Goal: Task Accomplishment & Management: Manage account settings

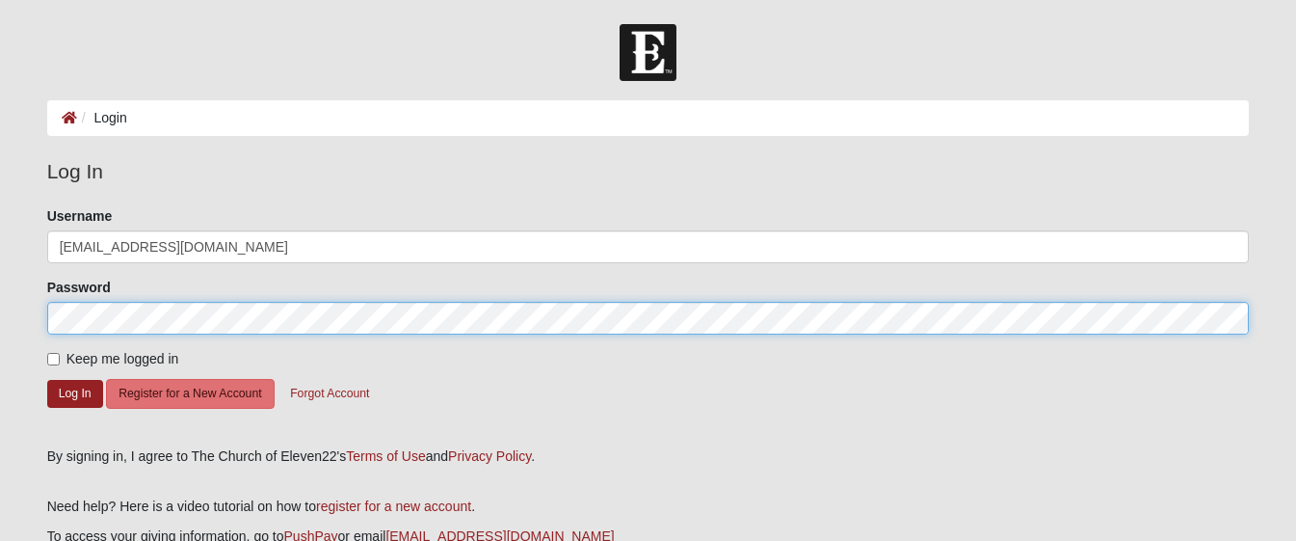
click at [74, 392] on button "Log In" at bounding box center [75, 394] width 56 height 28
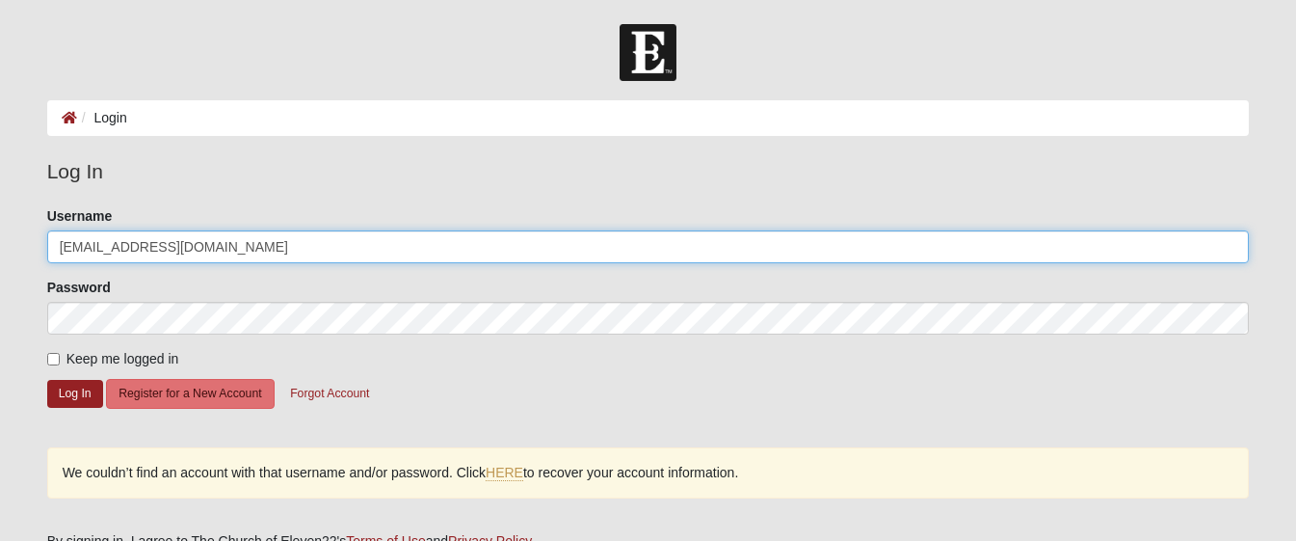
drag, startPoint x: 127, startPoint y: 249, endPoint x: 309, endPoint y: 258, distance: 182.4
click at [309, 258] on input "cbehnam83@gmail.com" at bounding box center [648, 246] width 1203 height 33
click at [74, 392] on button "Log In" at bounding box center [75, 394] width 56 height 28
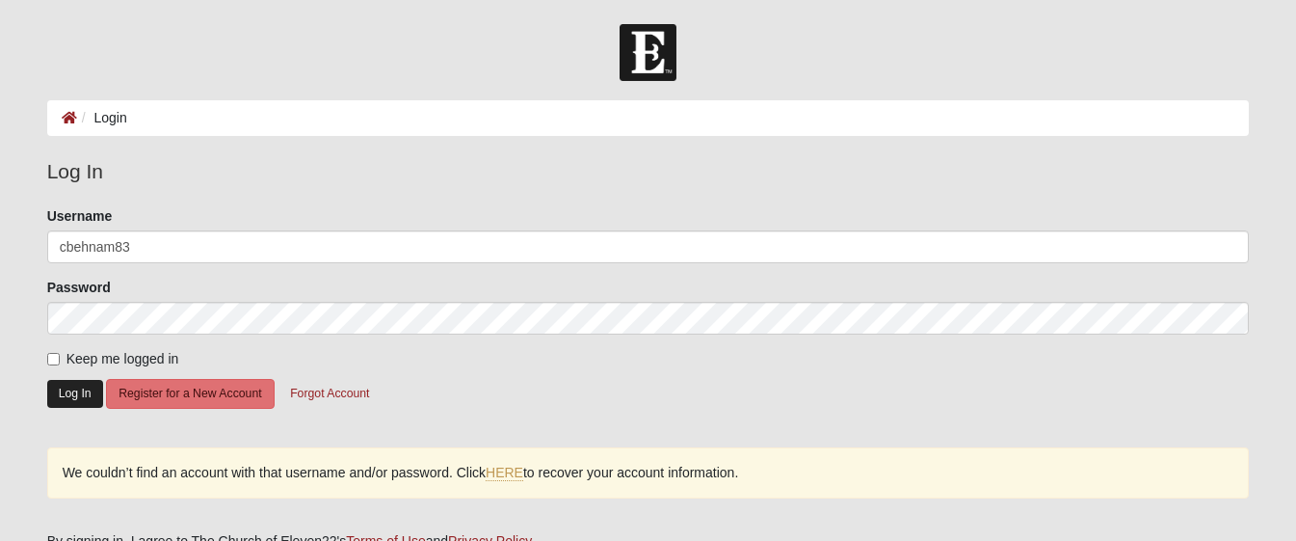
click at [69, 403] on button "Log In" at bounding box center [75, 394] width 56 height 28
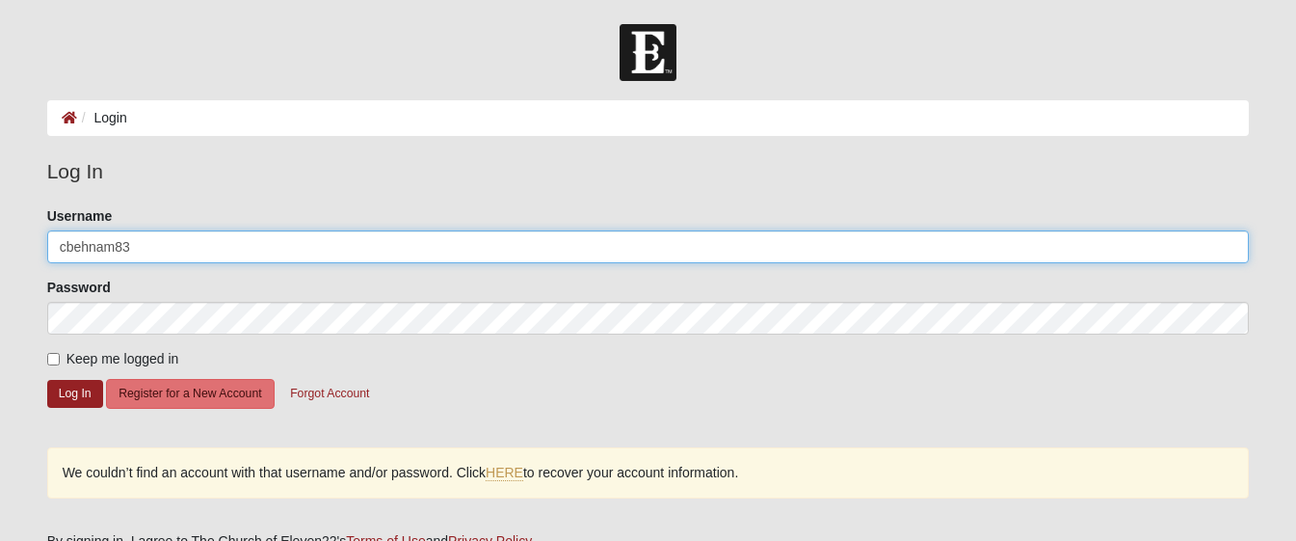
click at [237, 247] on input "cbehnam83" at bounding box center [648, 246] width 1203 height 33
click at [74, 392] on button "Log In" at bounding box center [75, 394] width 56 height 28
type input "CBehnam83@gmail.com"
click at [74, 392] on button "Log In" at bounding box center [75, 394] width 56 height 28
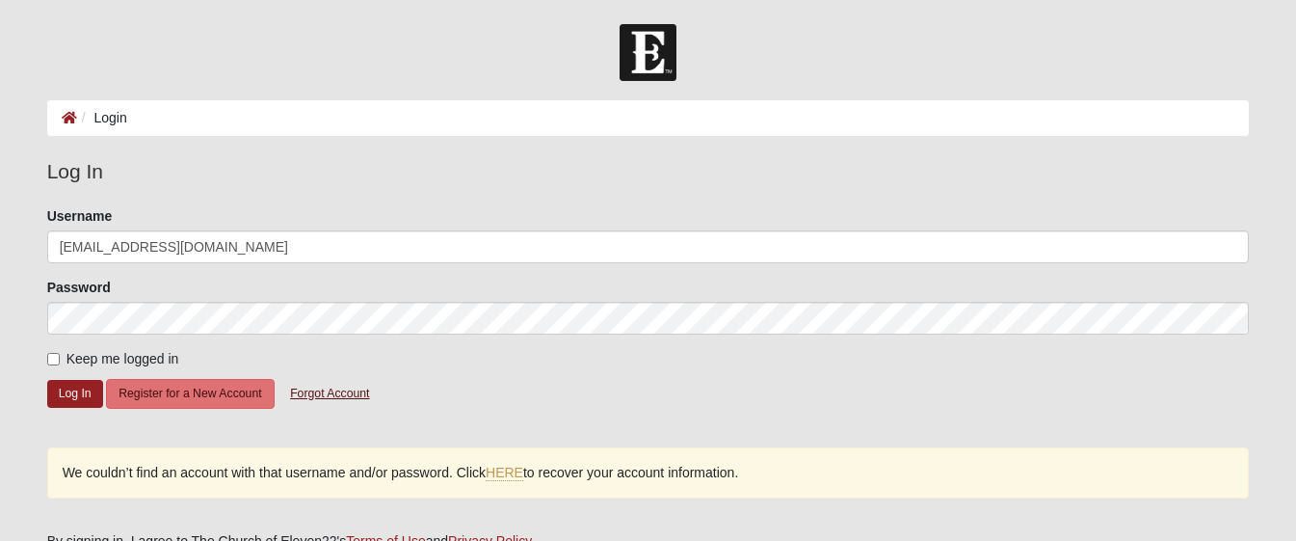
click at [326, 391] on button "Forgot Account" at bounding box center [330, 394] width 104 height 30
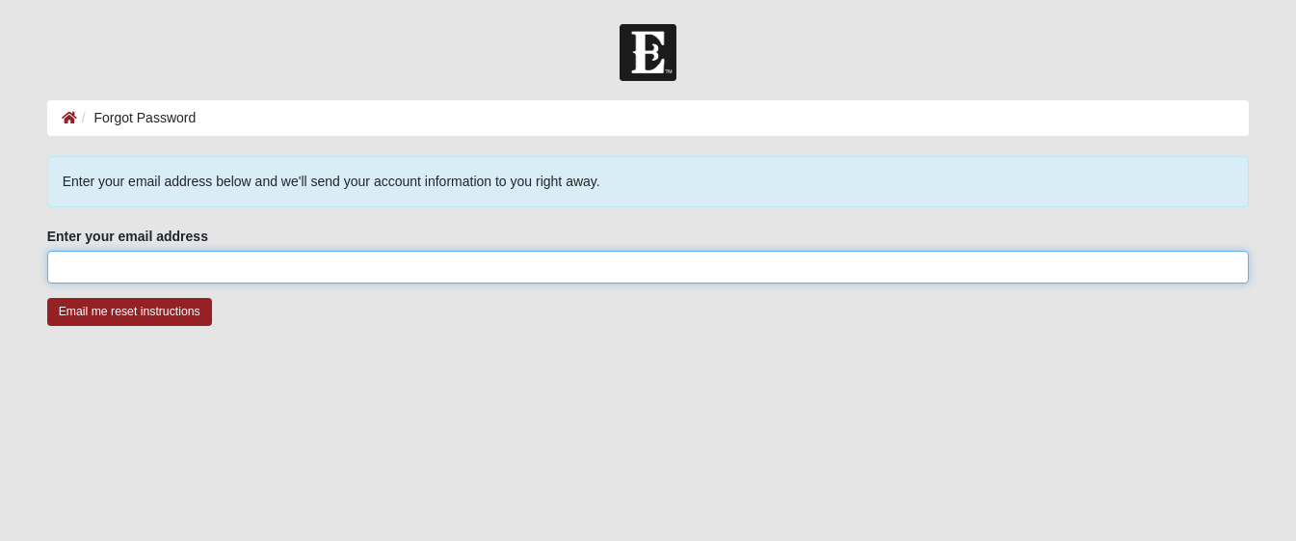
click at [251, 271] on input "Enter your email address" at bounding box center [648, 267] width 1203 height 33
type input "CBehnam83@gmail.com"
click at [129, 311] on input "Email me reset instructions" at bounding box center [129, 312] width 165 height 28
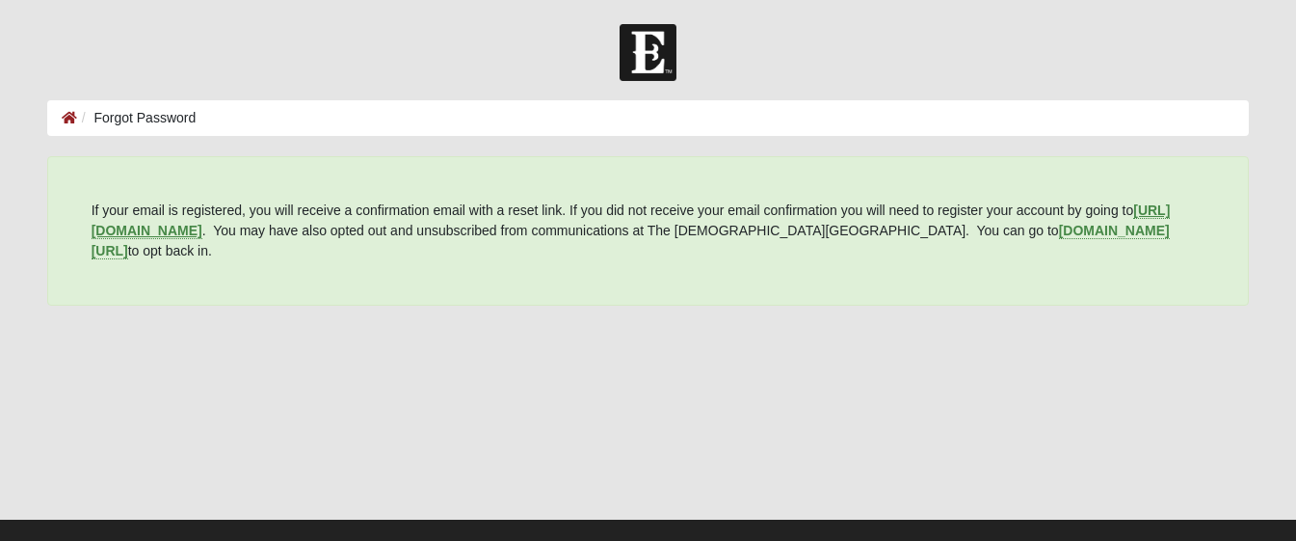
click at [256, 227] on b "https://my.coe22.com/register" at bounding box center [632, 220] width 1080 height 36
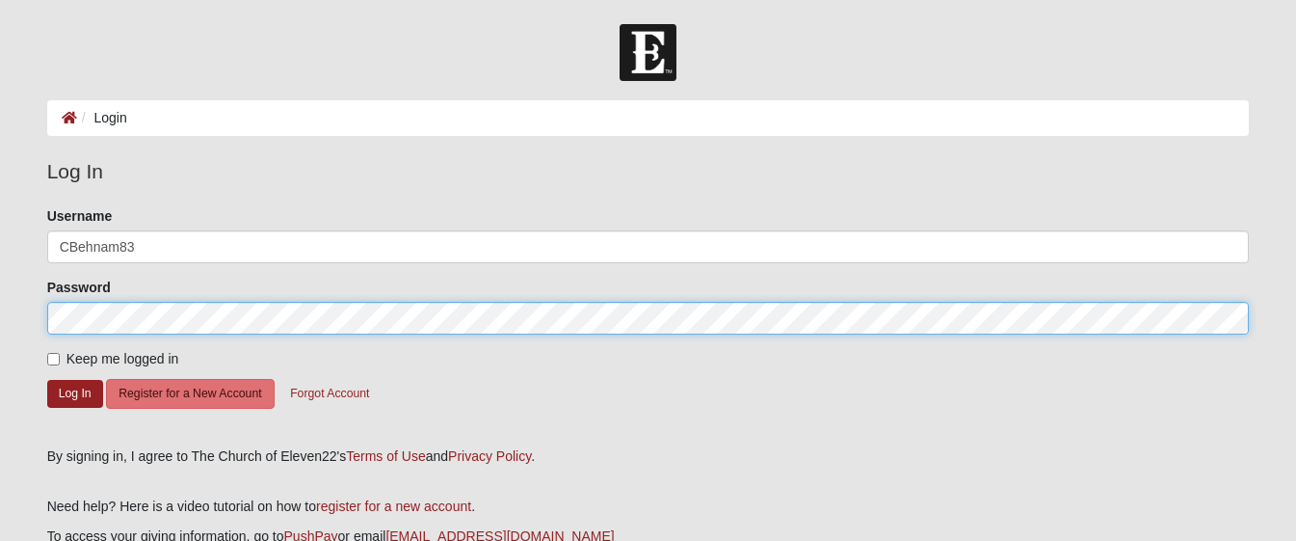
click at [74, 392] on button "Log In" at bounding box center [75, 394] width 56 height 28
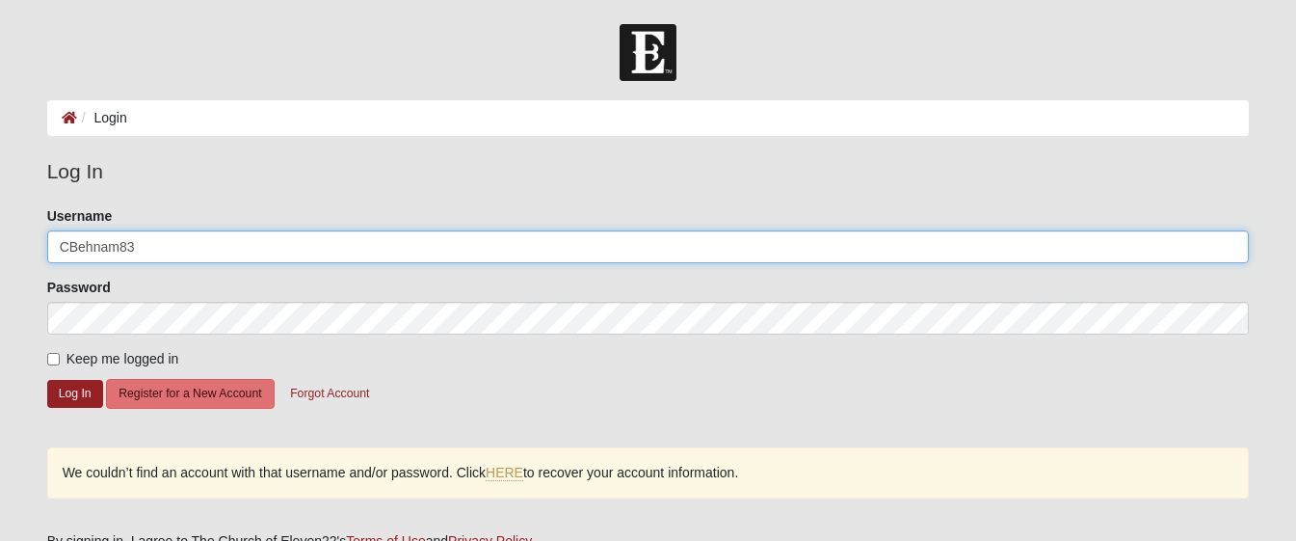
click at [237, 238] on input "CBehnam83" at bounding box center [648, 246] width 1203 height 33
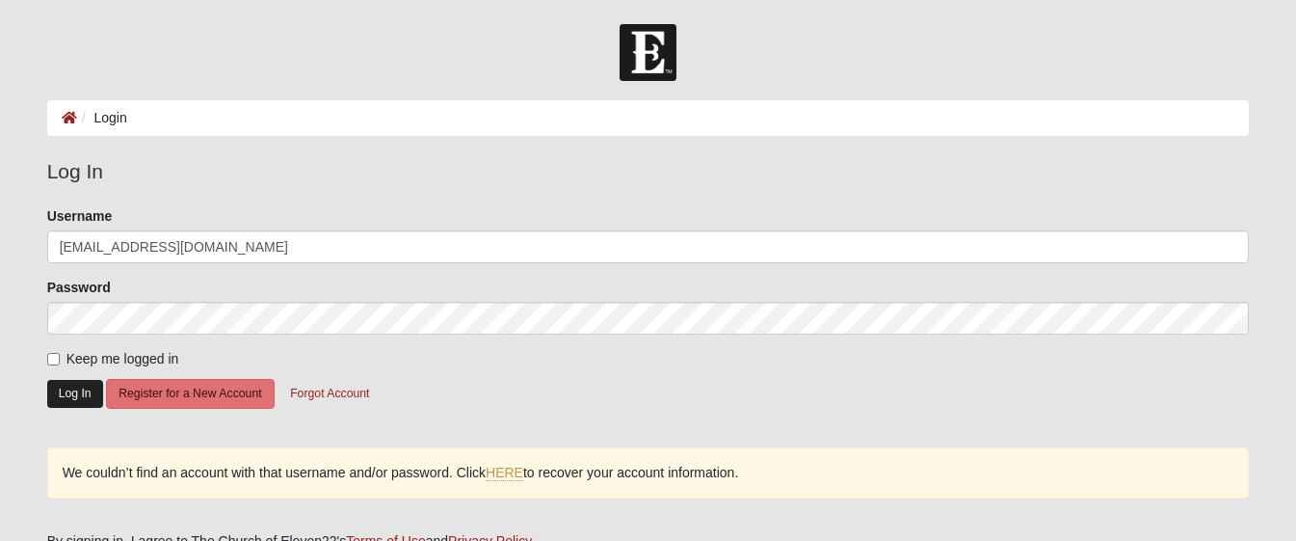
click at [82, 396] on button "Log In" at bounding box center [75, 394] width 56 height 28
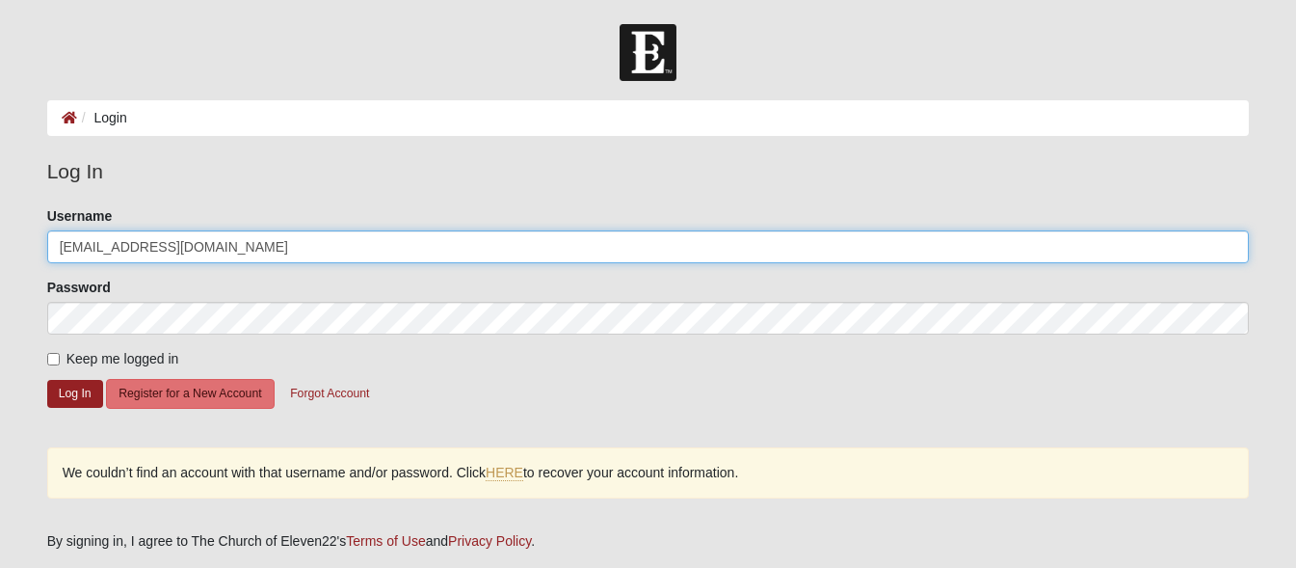
drag, startPoint x: 120, startPoint y: 240, endPoint x: 399, endPoint y: 278, distance: 281.1
click at [399, 278] on form "Please correct the following: Username CBehnam83@Gmail.com Password Keep me log…" at bounding box center [648, 319] width 1203 height 227
type input "CBehnam"
click at [74, 392] on button "Log In" at bounding box center [75, 394] width 56 height 28
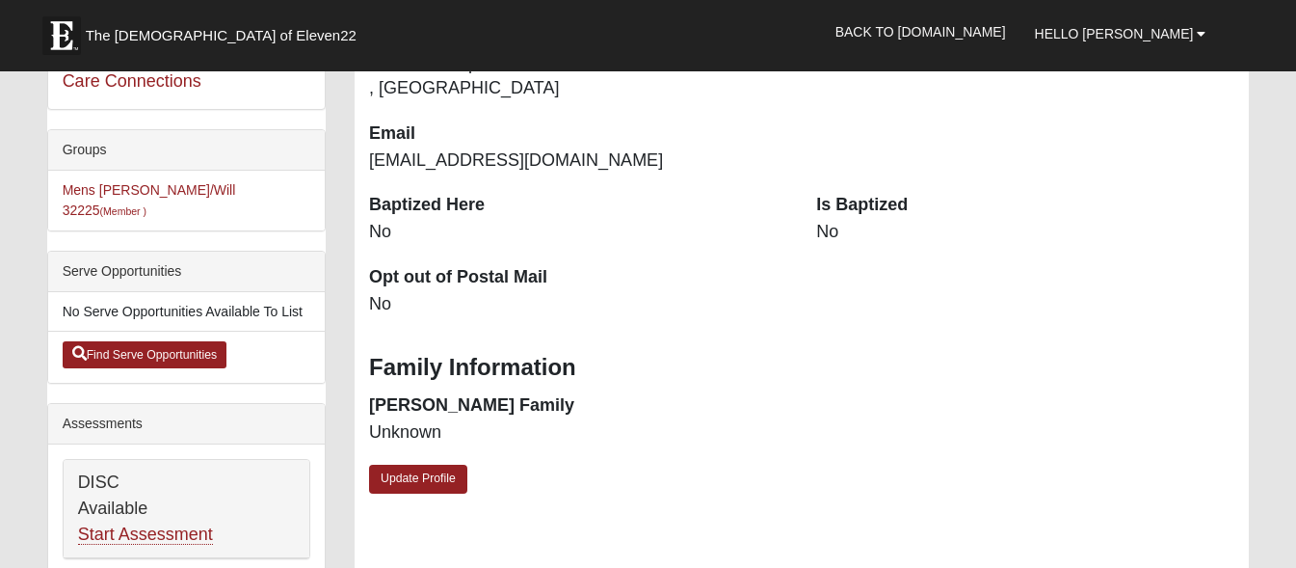
scroll to position [590, 0]
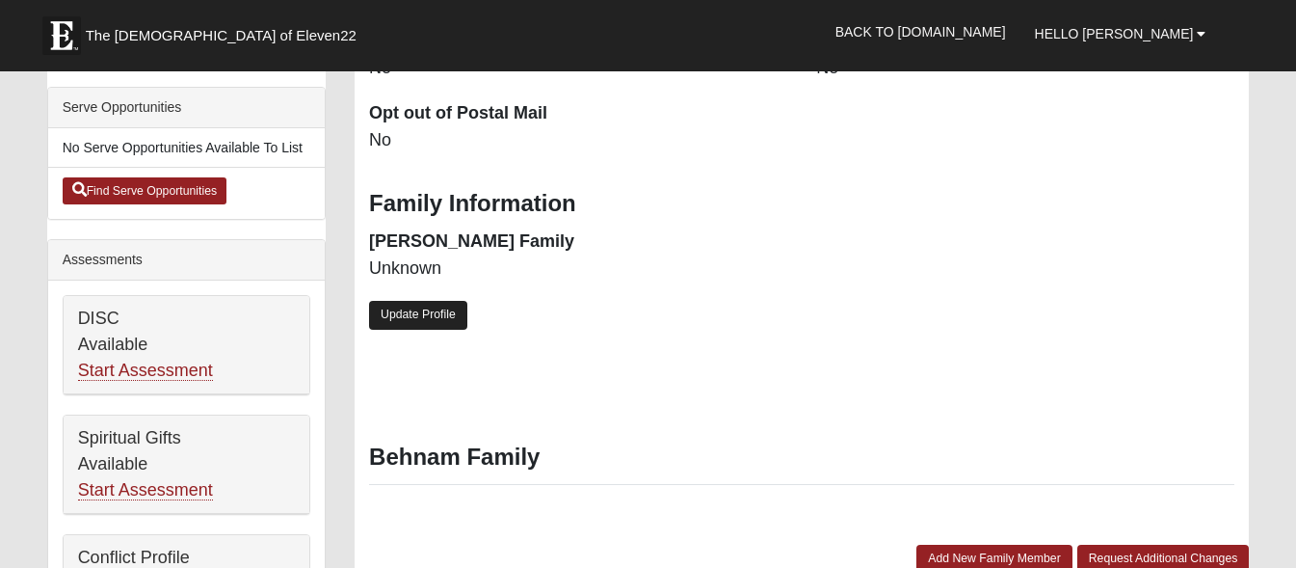
click at [448, 305] on link "Update Profile" at bounding box center [418, 315] width 98 height 28
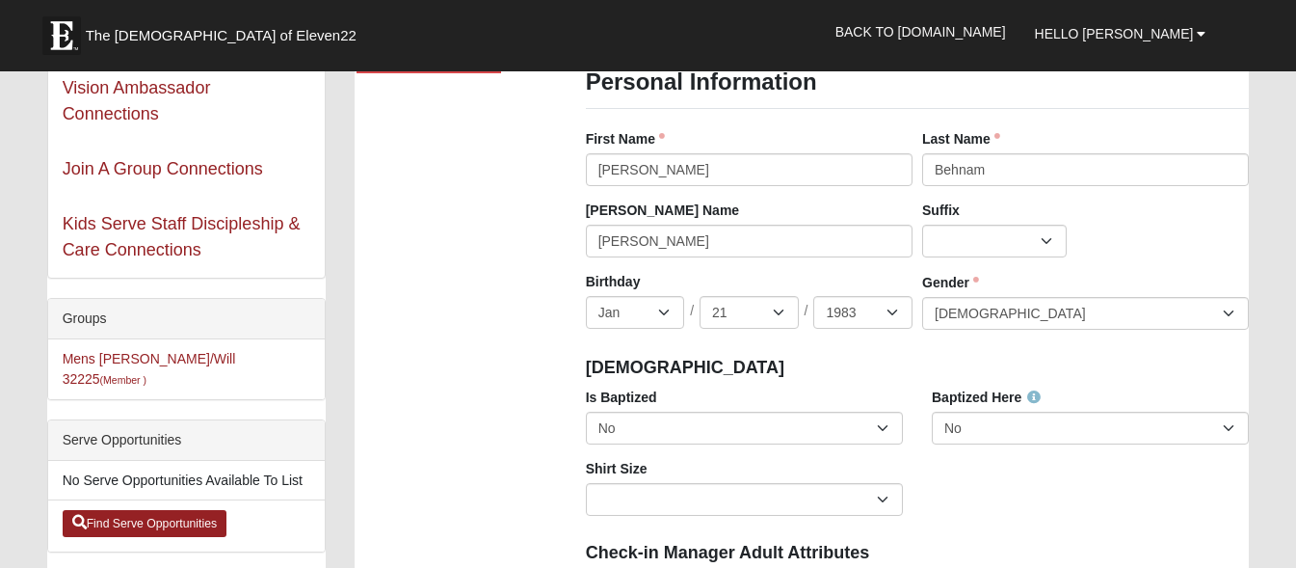
scroll to position [360, 0]
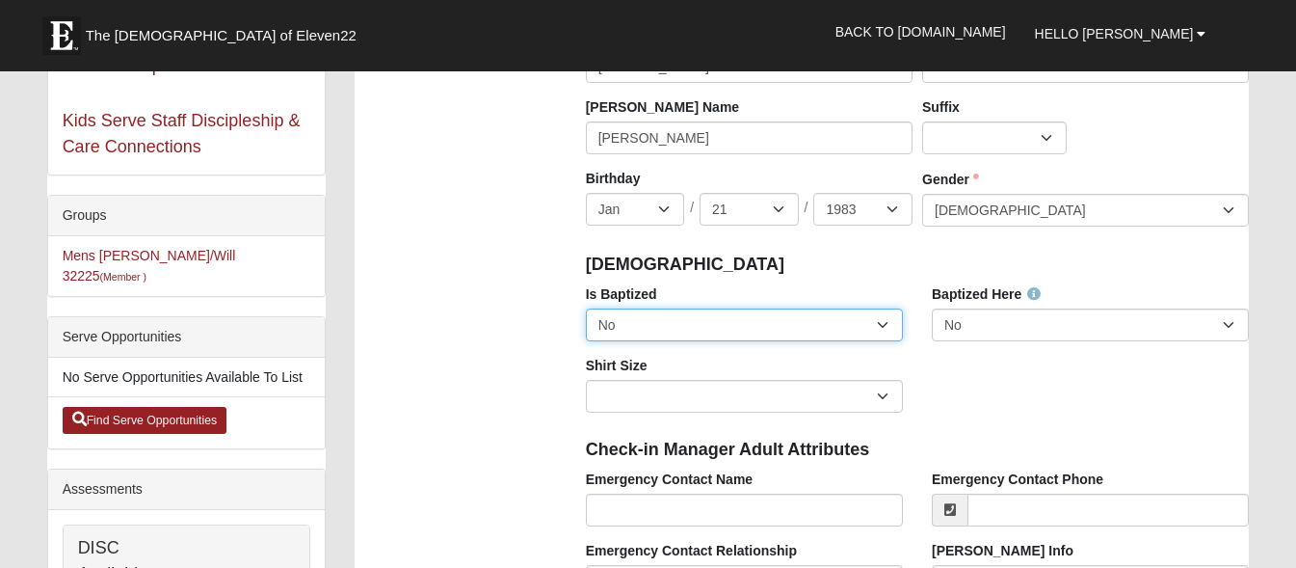
select select "True"
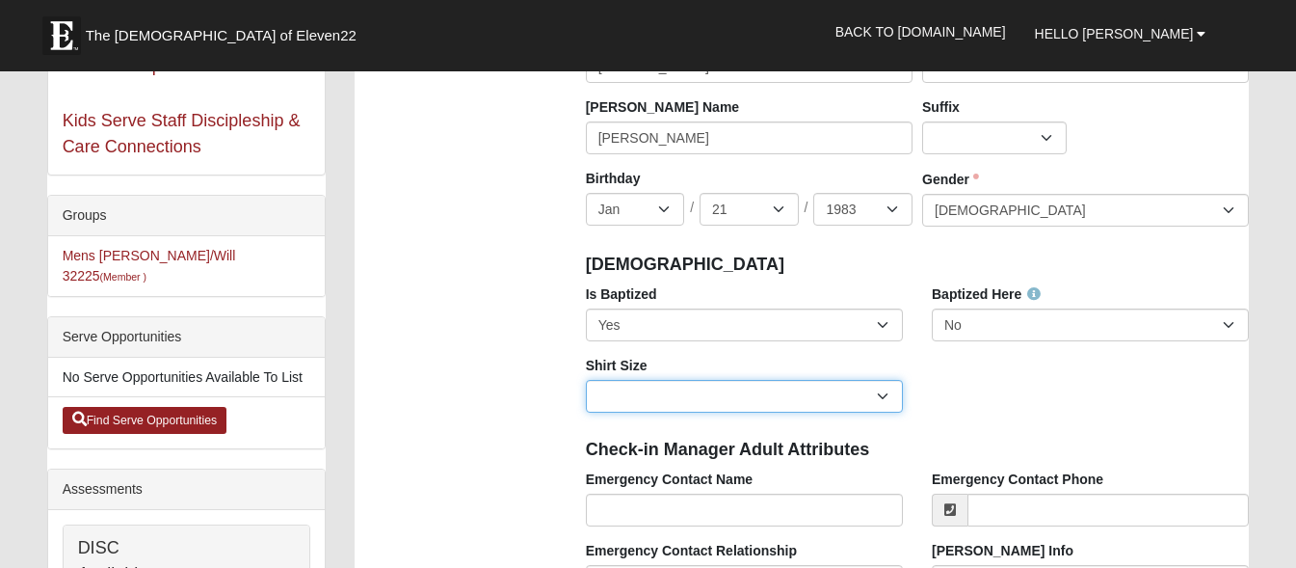
select select "Adult XXL"
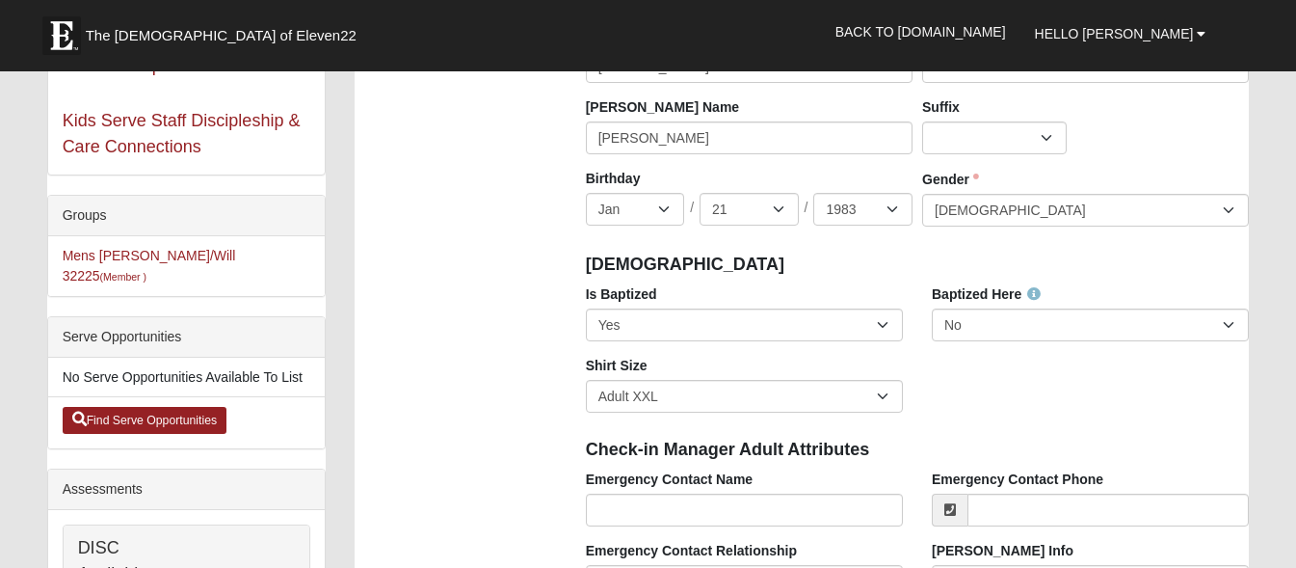
click at [966, 396] on div "Is Baptized No Yes Baptized Here No Yes Shirt Size Adult Small Adult Medium Adu…" at bounding box center [918, 355] width 693 height 143
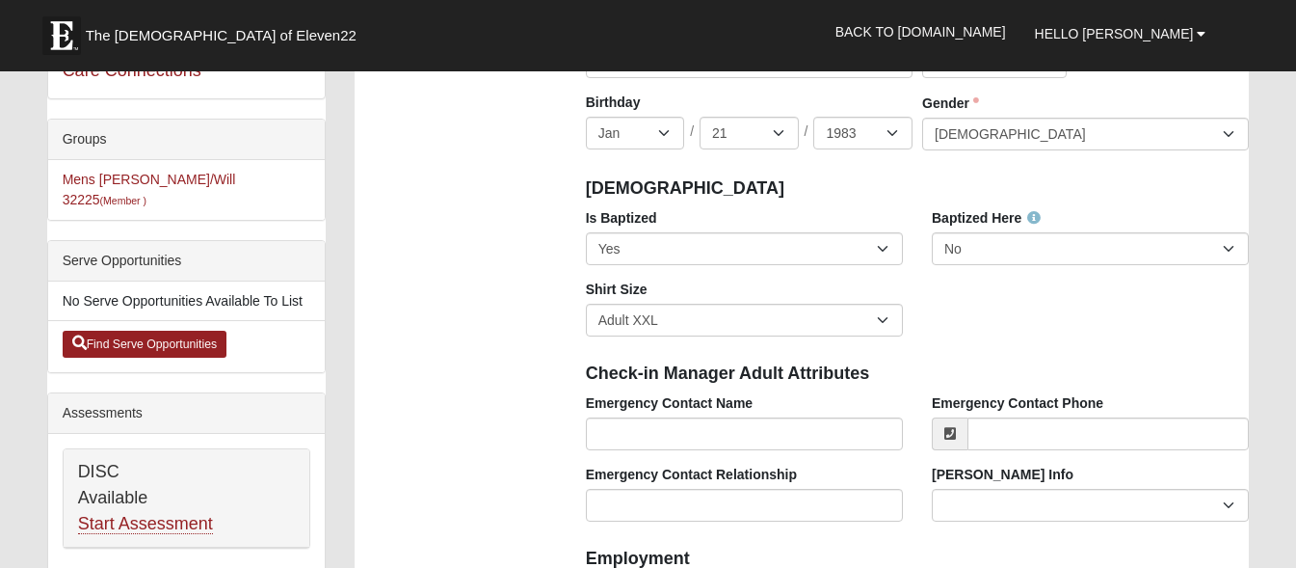
scroll to position [463, 0]
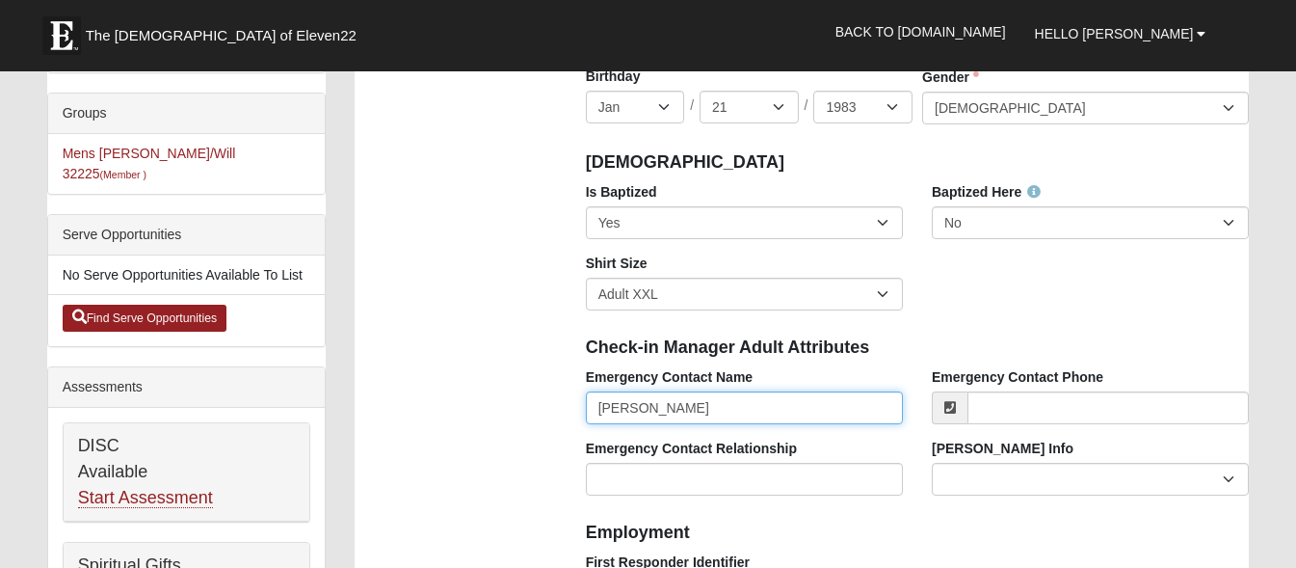
type input "[PERSON_NAME]"
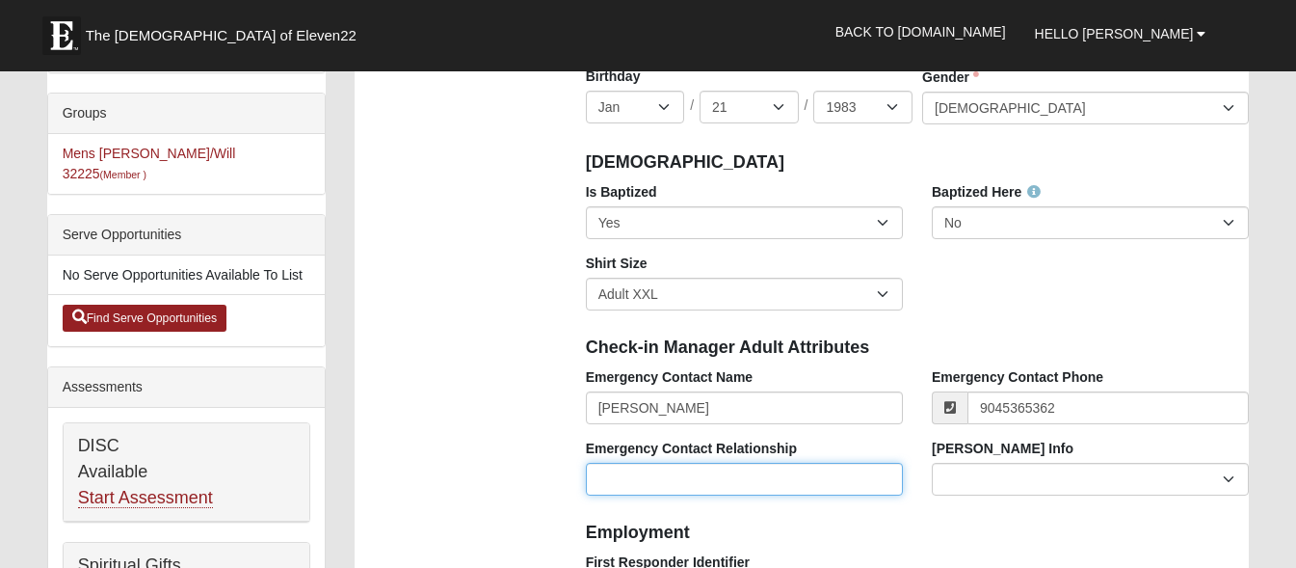
type input "[PHONE_NUMBER]"
type input "Sister"
click at [1071, 286] on div "Is Baptized No Yes Baptized Here No Yes Shirt Size Adult Small Adult Medium Adu…" at bounding box center [918, 253] width 693 height 143
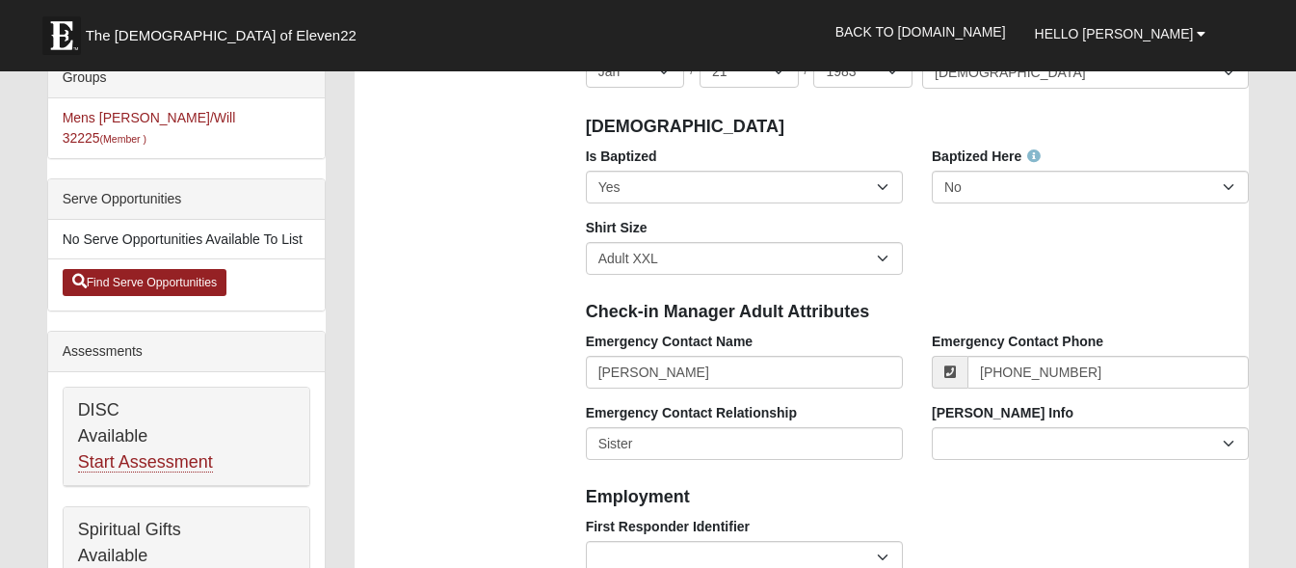
scroll to position [639, 0]
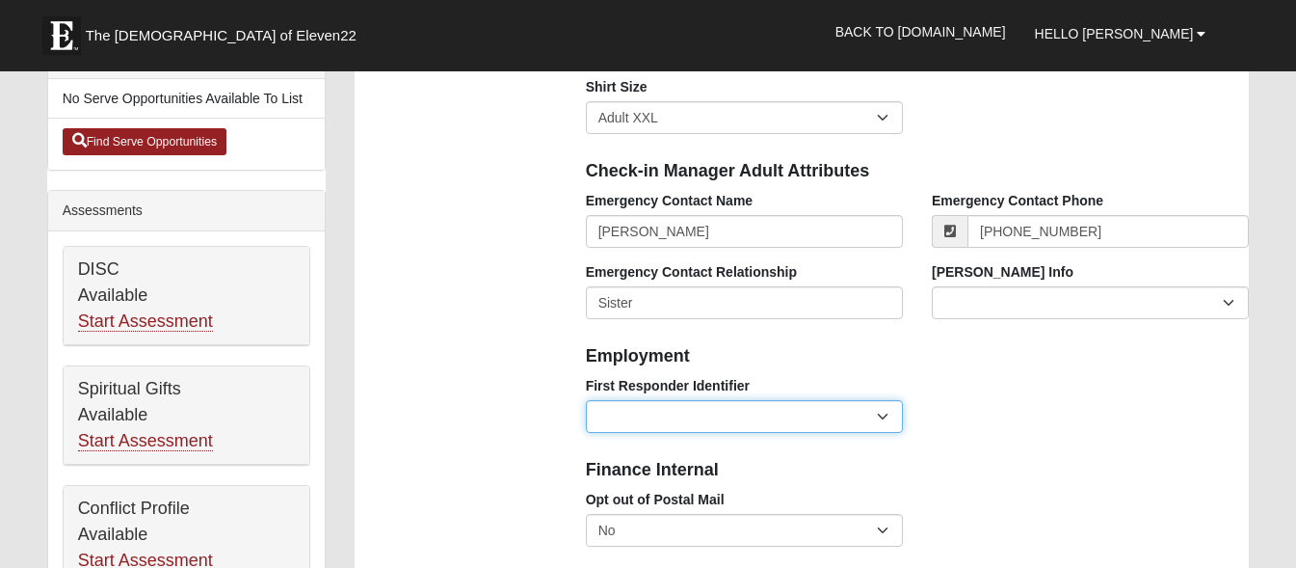
select select "2463"
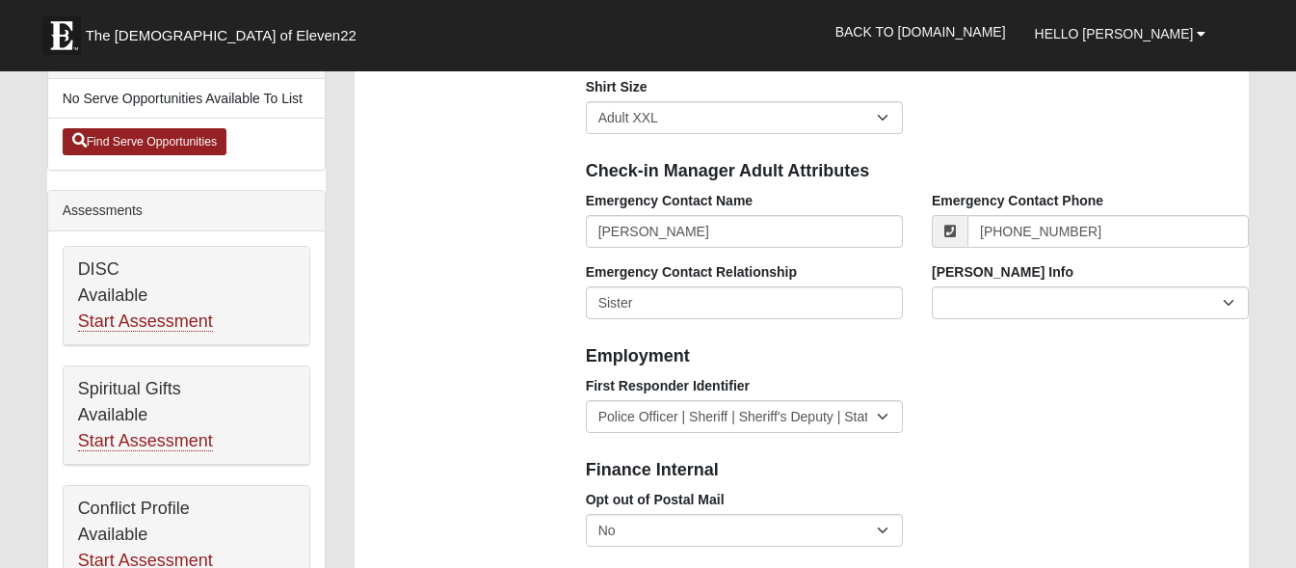
click at [920, 454] on div "Finance Internal" at bounding box center [918, 468] width 693 height 42
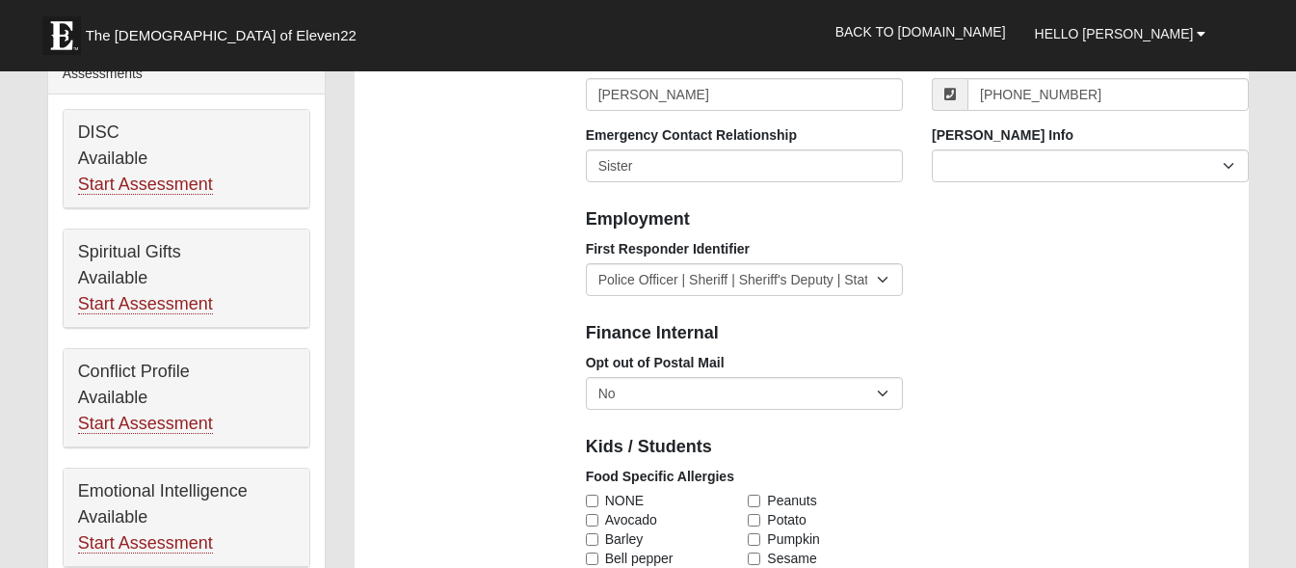
scroll to position [810, 0]
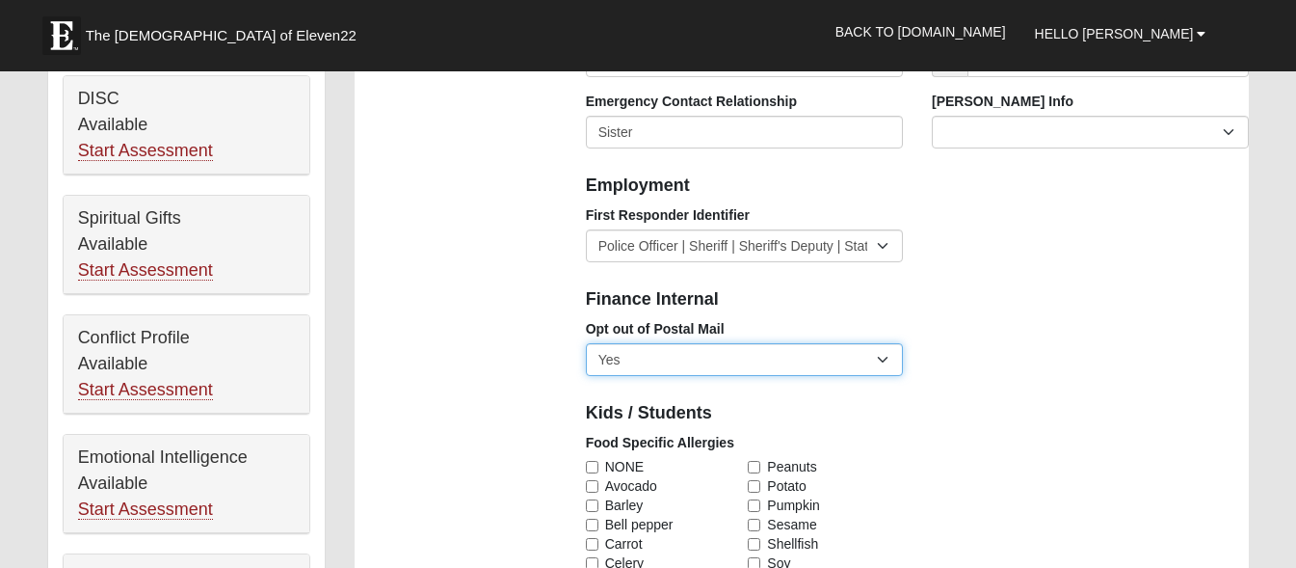
select select "False"
click at [1018, 383] on div "Opt out of Postal Mail No Yes" at bounding box center [918, 354] width 693 height 71
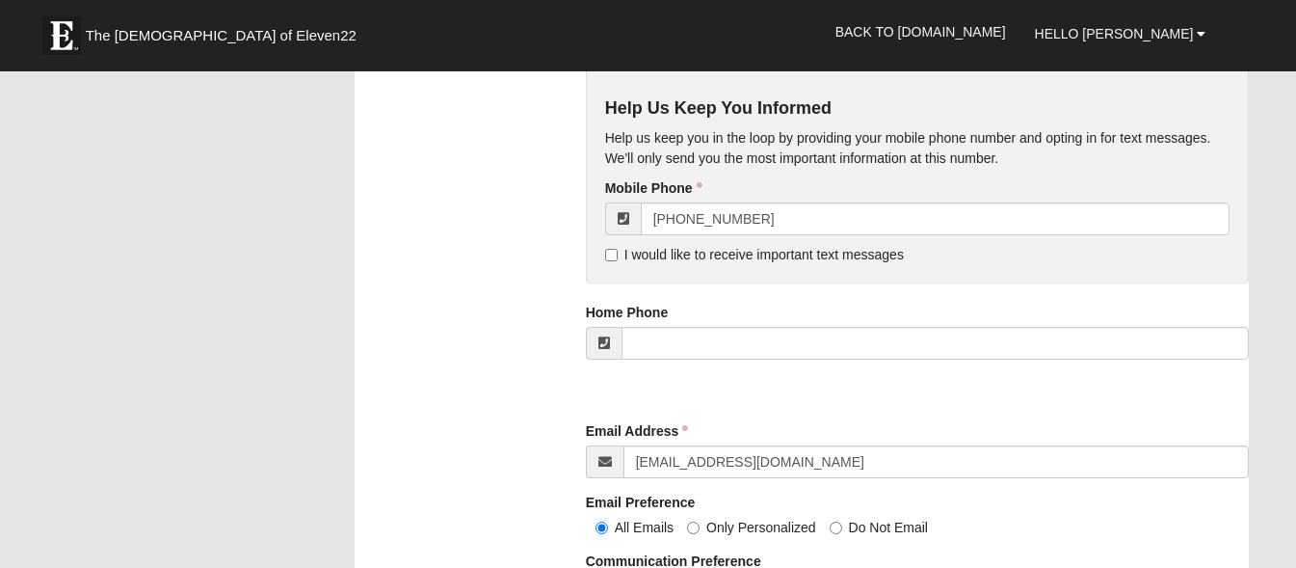
scroll to position [1892, 0]
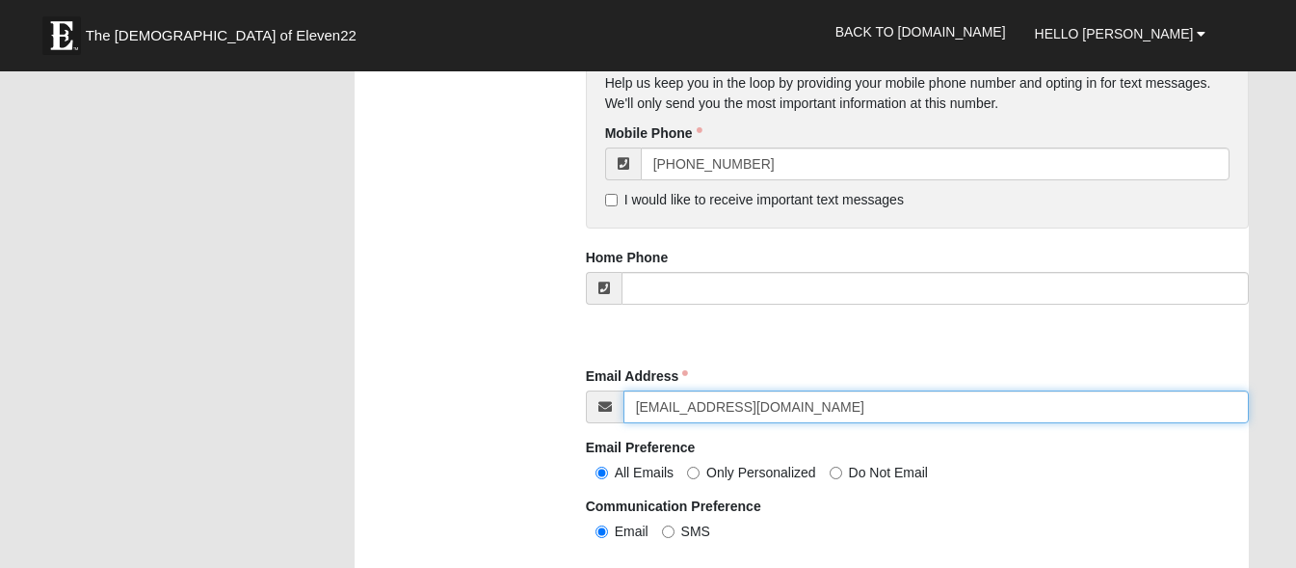
click at [652, 401] on input "Cbehnam83@gmail.com" at bounding box center [937, 406] width 626 height 33
type input "CBehnam83@gmail.com"
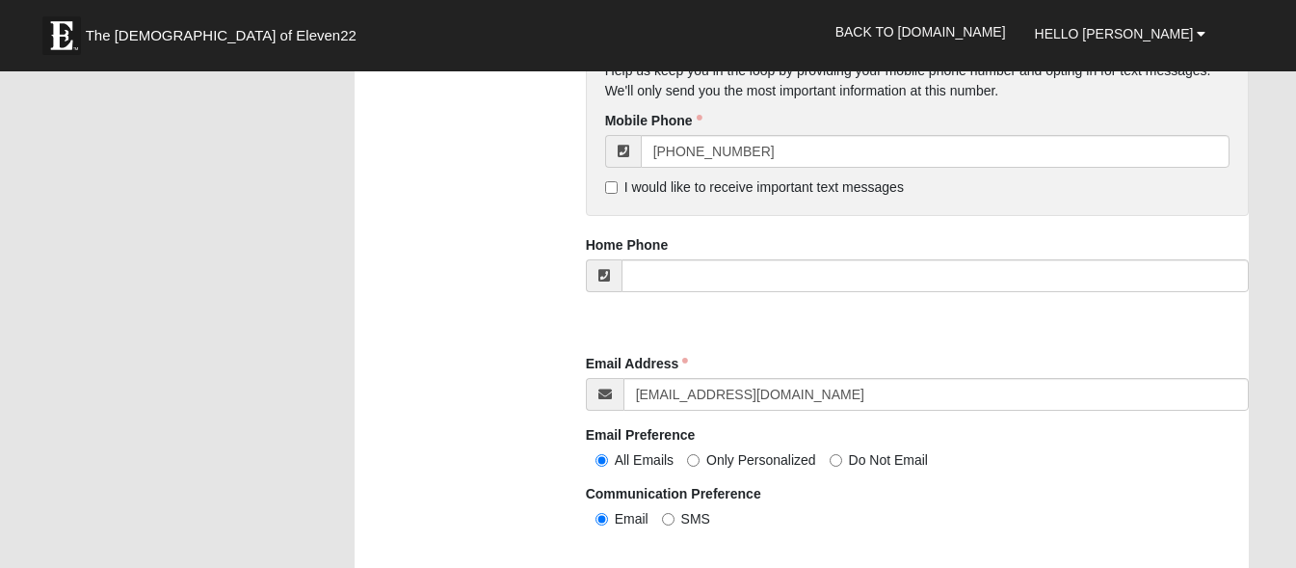
scroll to position [1925, 0]
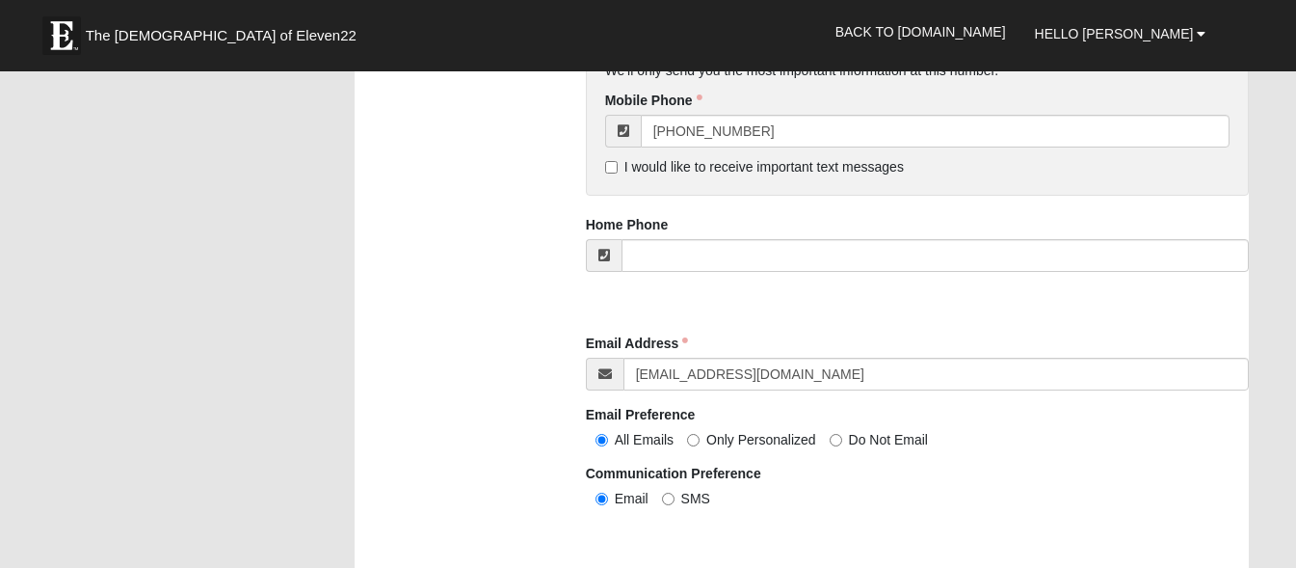
click at [696, 434] on input "Only Personalized" at bounding box center [693, 440] width 13 height 13
radio input "true"
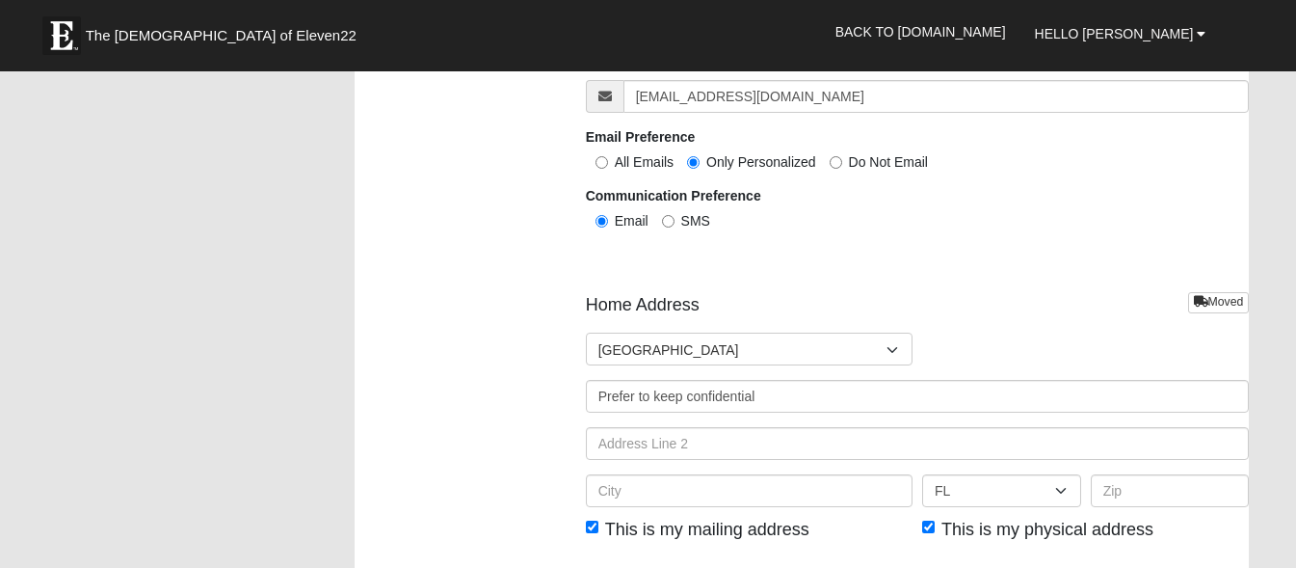
scroll to position [2276, 0]
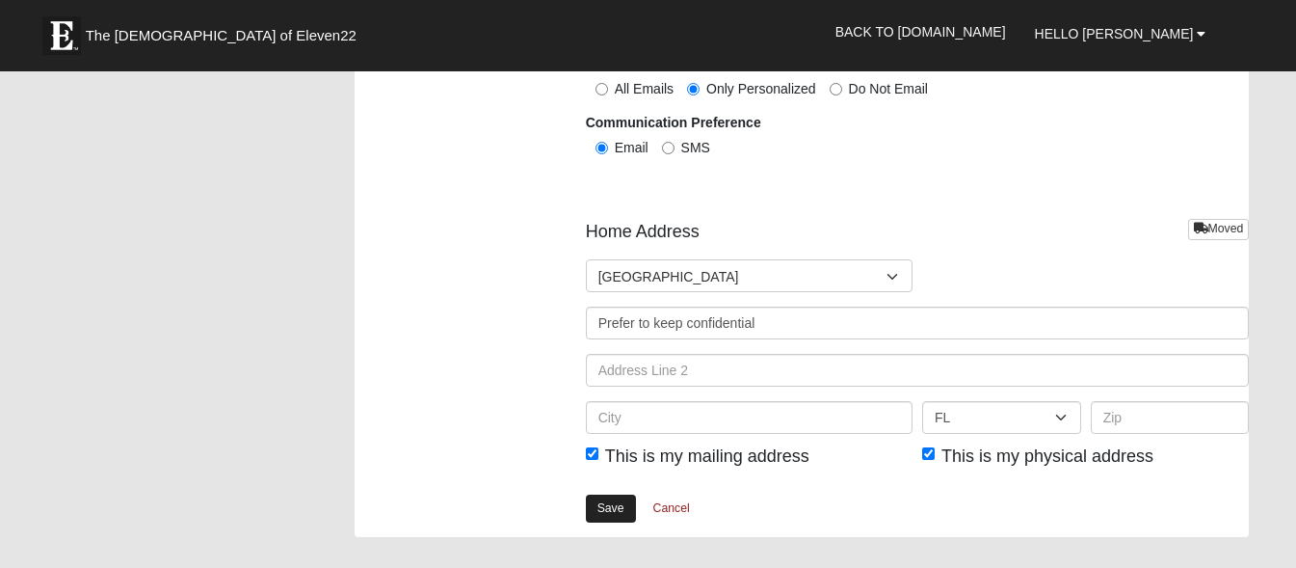
click at [609, 497] on link "Save" at bounding box center [611, 508] width 50 height 28
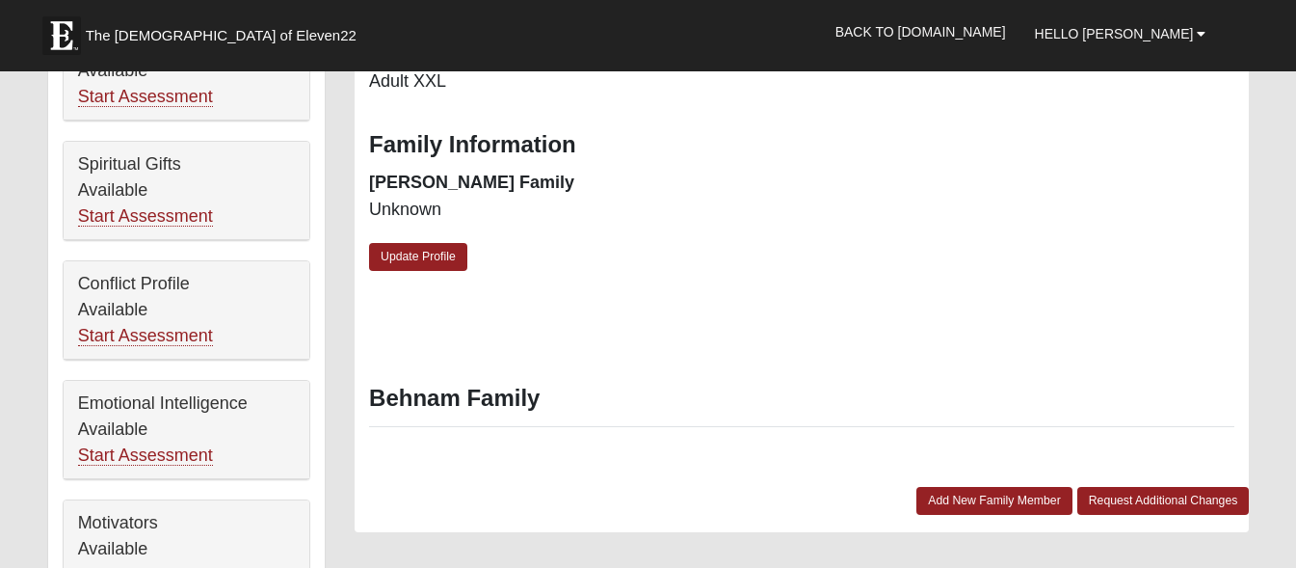
scroll to position [734, 0]
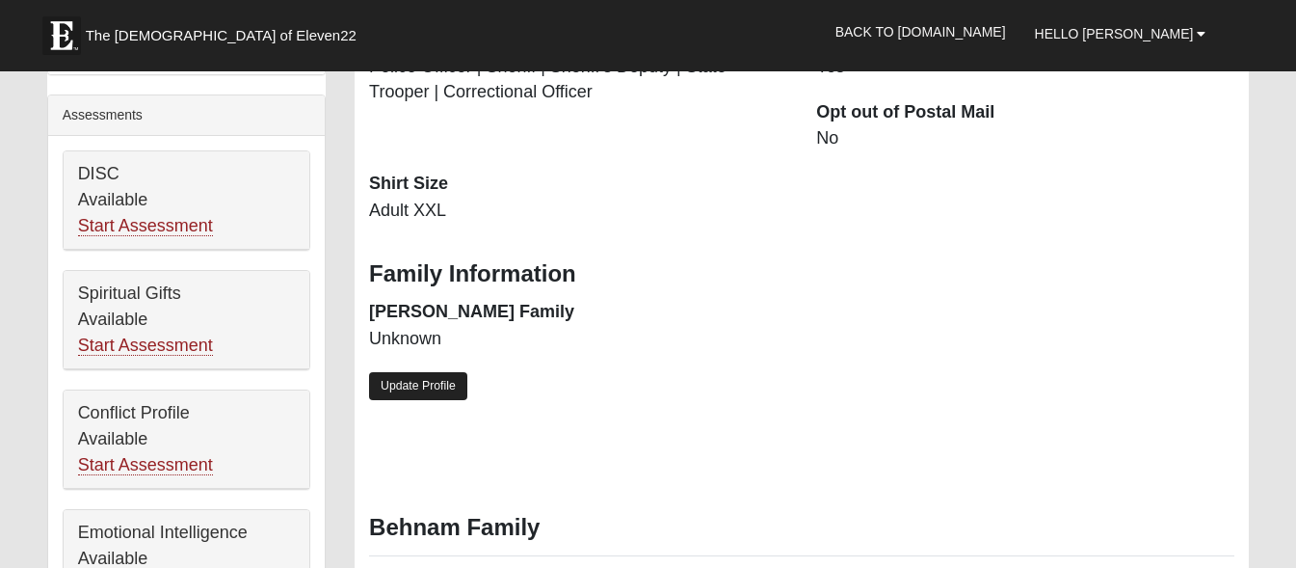
click at [427, 372] on link "Update Profile" at bounding box center [418, 386] width 98 height 28
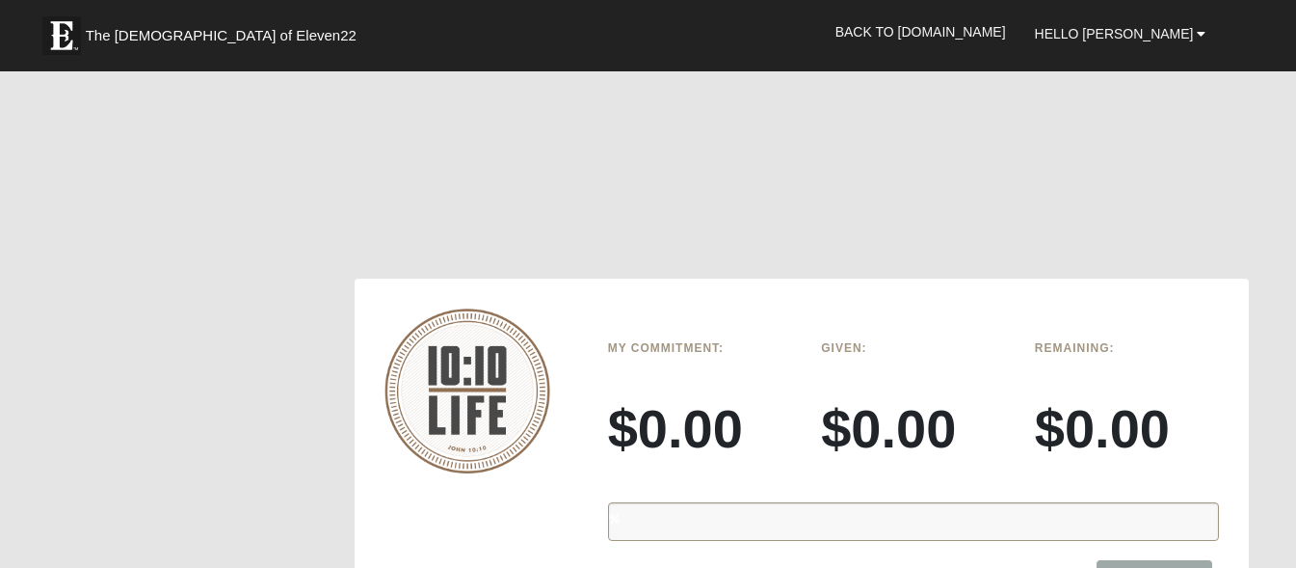
scroll to position [2372, 0]
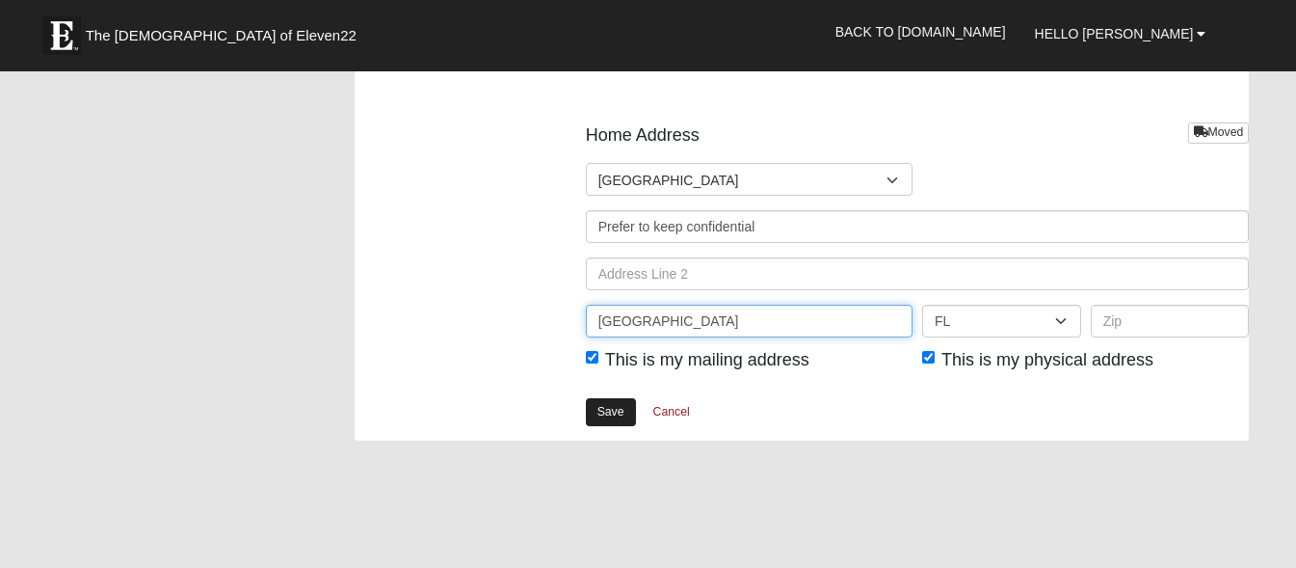
type input "Jacksonville"
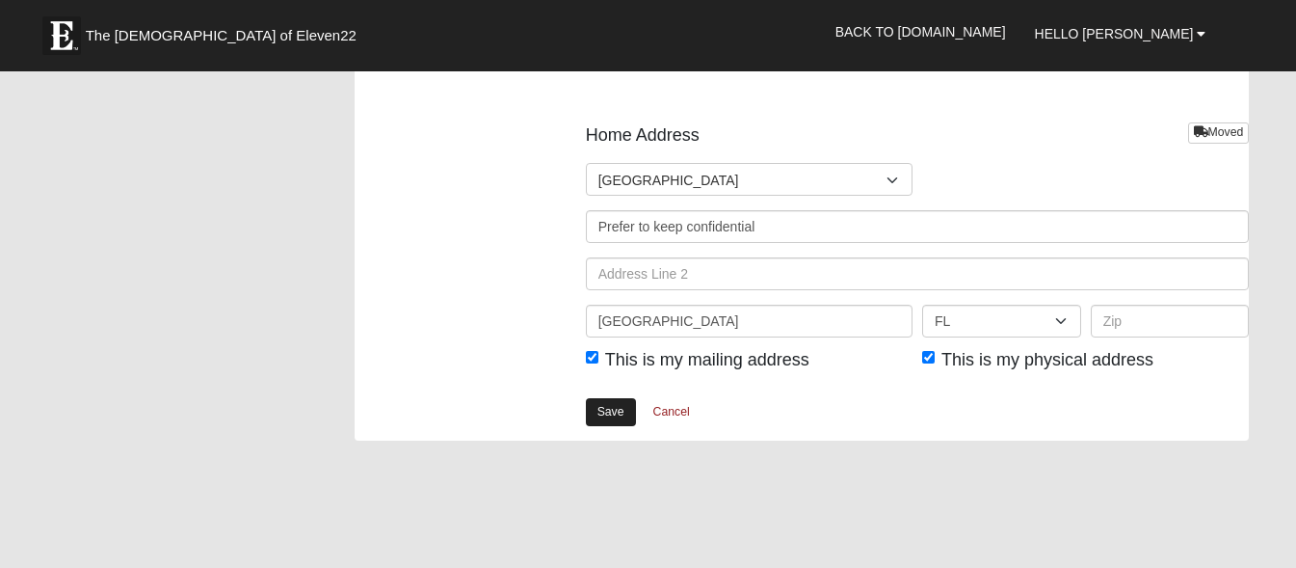
click at [629, 408] on link "Save" at bounding box center [611, 412] width 50 height 28
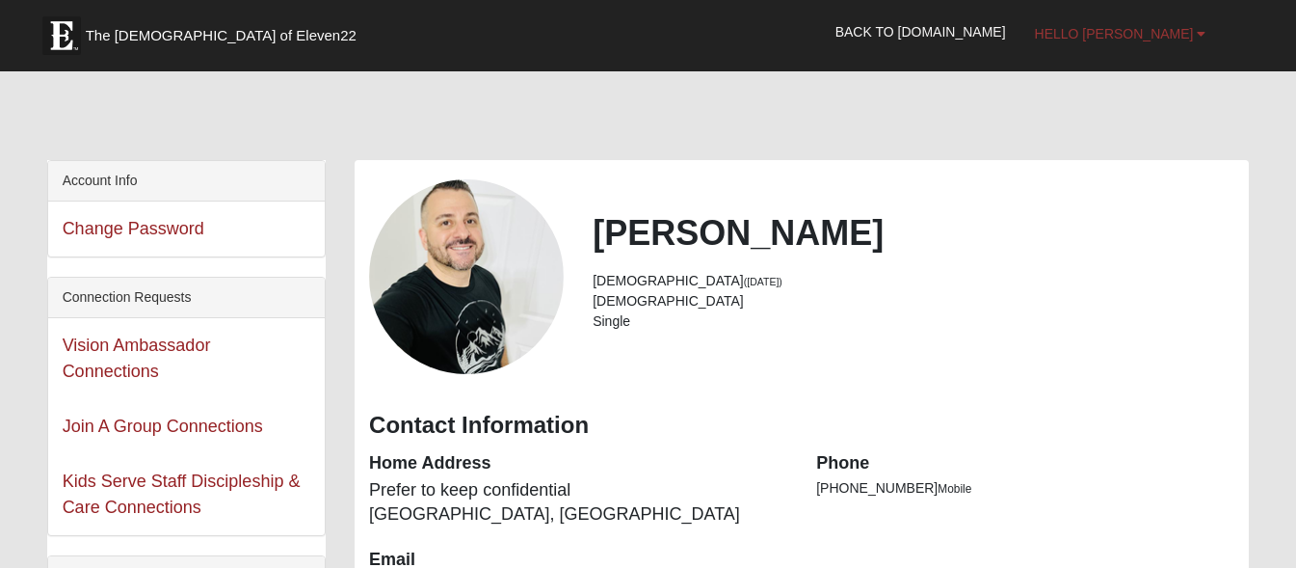
click at [1208, 34] on link "Hello Chris" at bounding box center [1121, 34] width 200 height 48
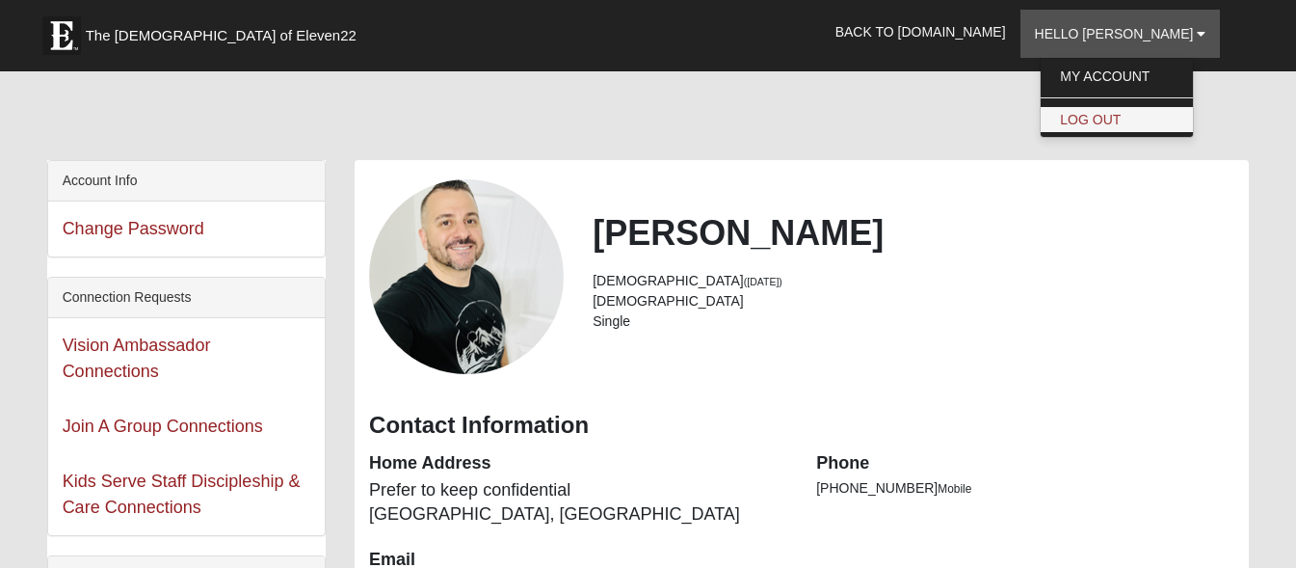
click at [1135, 114] on link "Log Out" at bounding box center [1117, 119] width 152 height 25
